Goal: Task Accomplishment & Management: Use online tool/utility

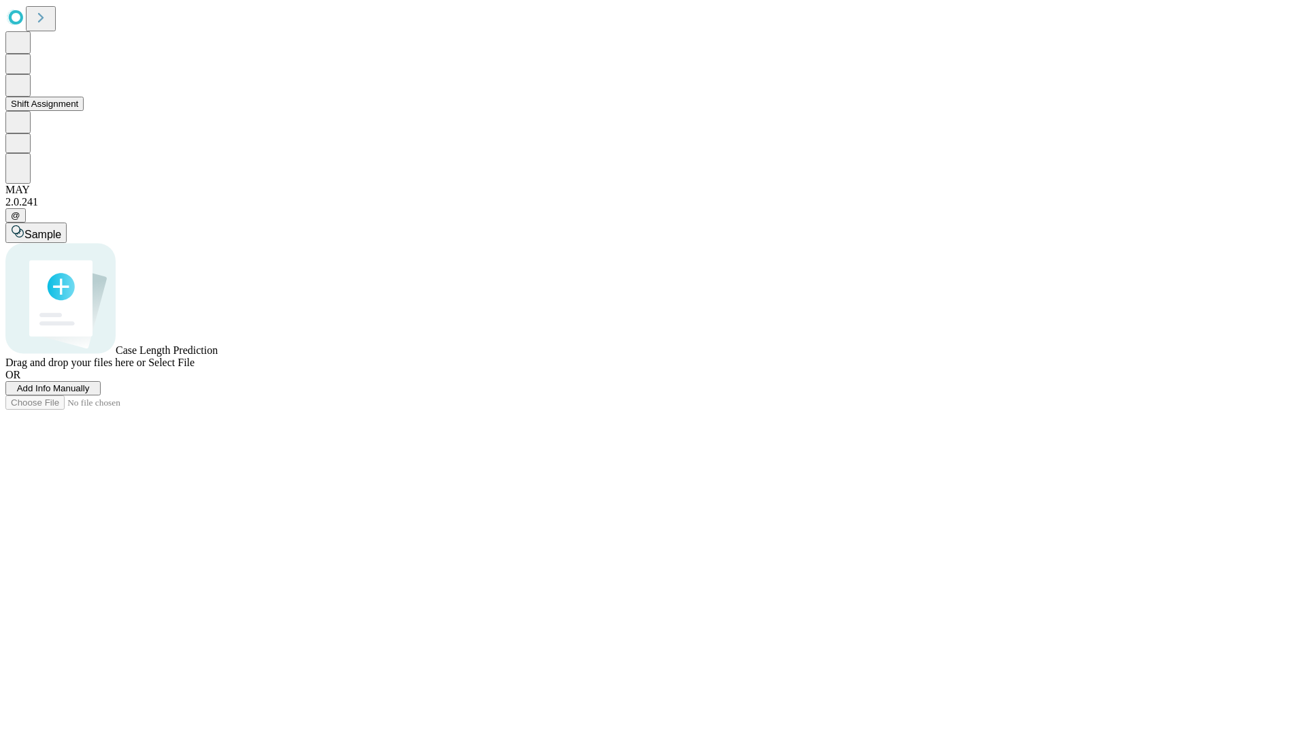
click at [84, 111] on button "Shift Assignment" at bounding box center [44, 104] width 78 height 14
